Goal: Task Accomplishment & Management: Use online tool/utility

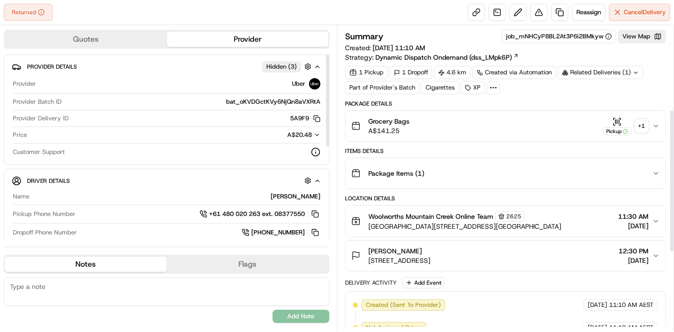
scroll to position [349, 0]
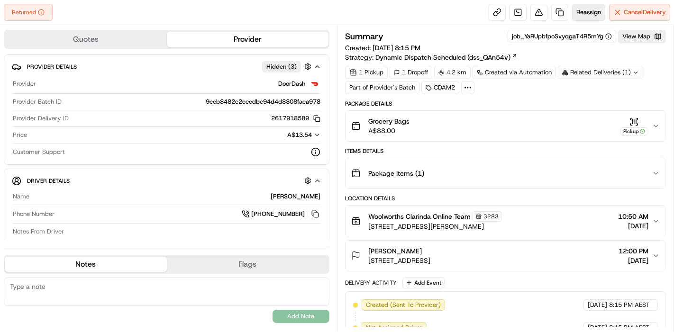
click at [597, 5] on button "Reassign" at bounding box center [588, 12] width 33 height 17
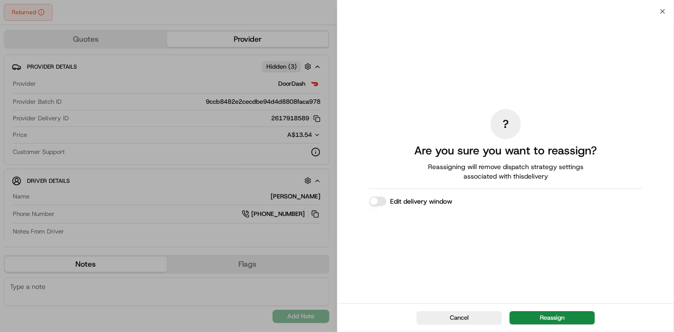
click at [521, 310] on div "Cancel Reassign" at bounding box center [505, 317] width 336 height 29
click at [523, 312] on button "Reassign" at bounding box center [551, 317] width 85 height 13
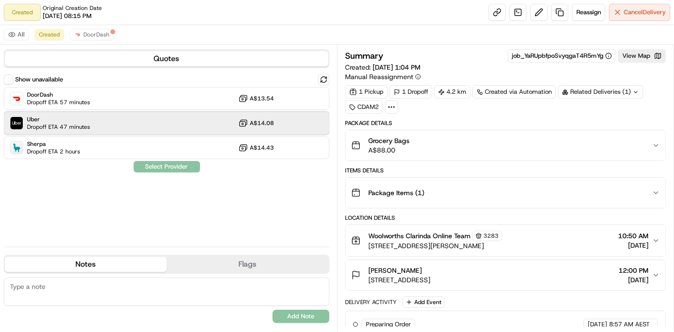
click at [230, 128] on div "Uber Dropoff ETA 47 minutes A$14.08" at bounding box center [167, 123] width 326 height 23
click at [174, 170] on button "Assign Provider" at bounding box center [166, 166] width 67 height 11
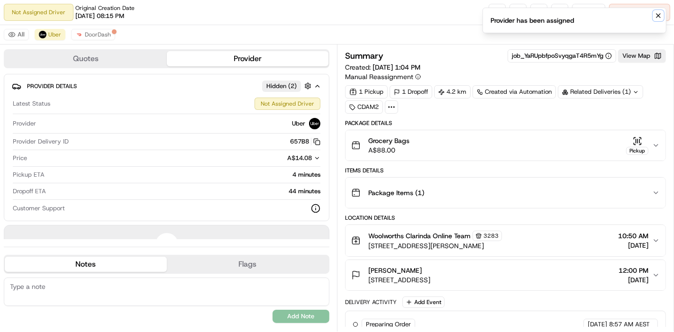
click at [658, 14] on icon "Notifications (F8)" at bounding box center [658, 16] width 8 height 8
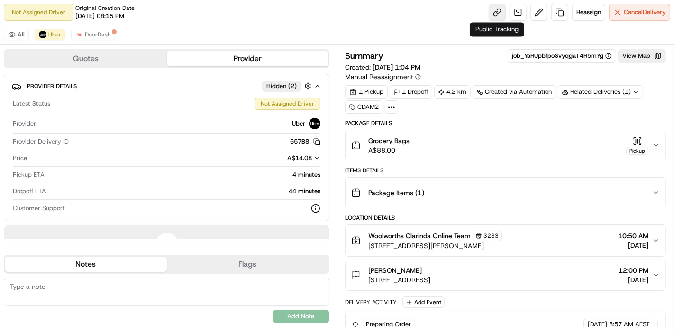
click at [496, 15] on link at bounding box center [497, 12] width 17 height 17
